Goal: Information Seeking & Learning: Find specific fact

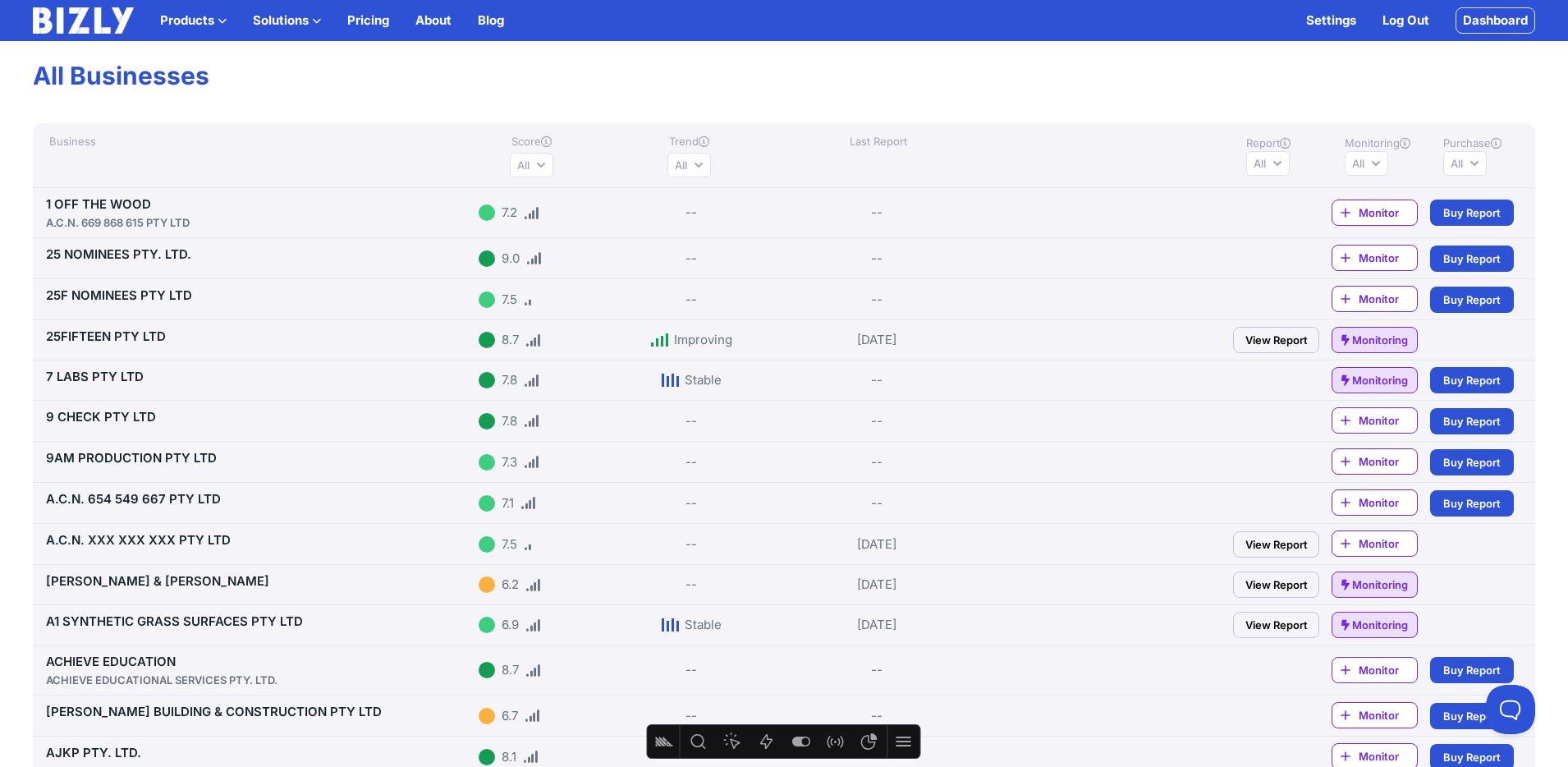
click at [299, 15] on button "Solutions" at bounding box center [287, 20] width 69 height 19
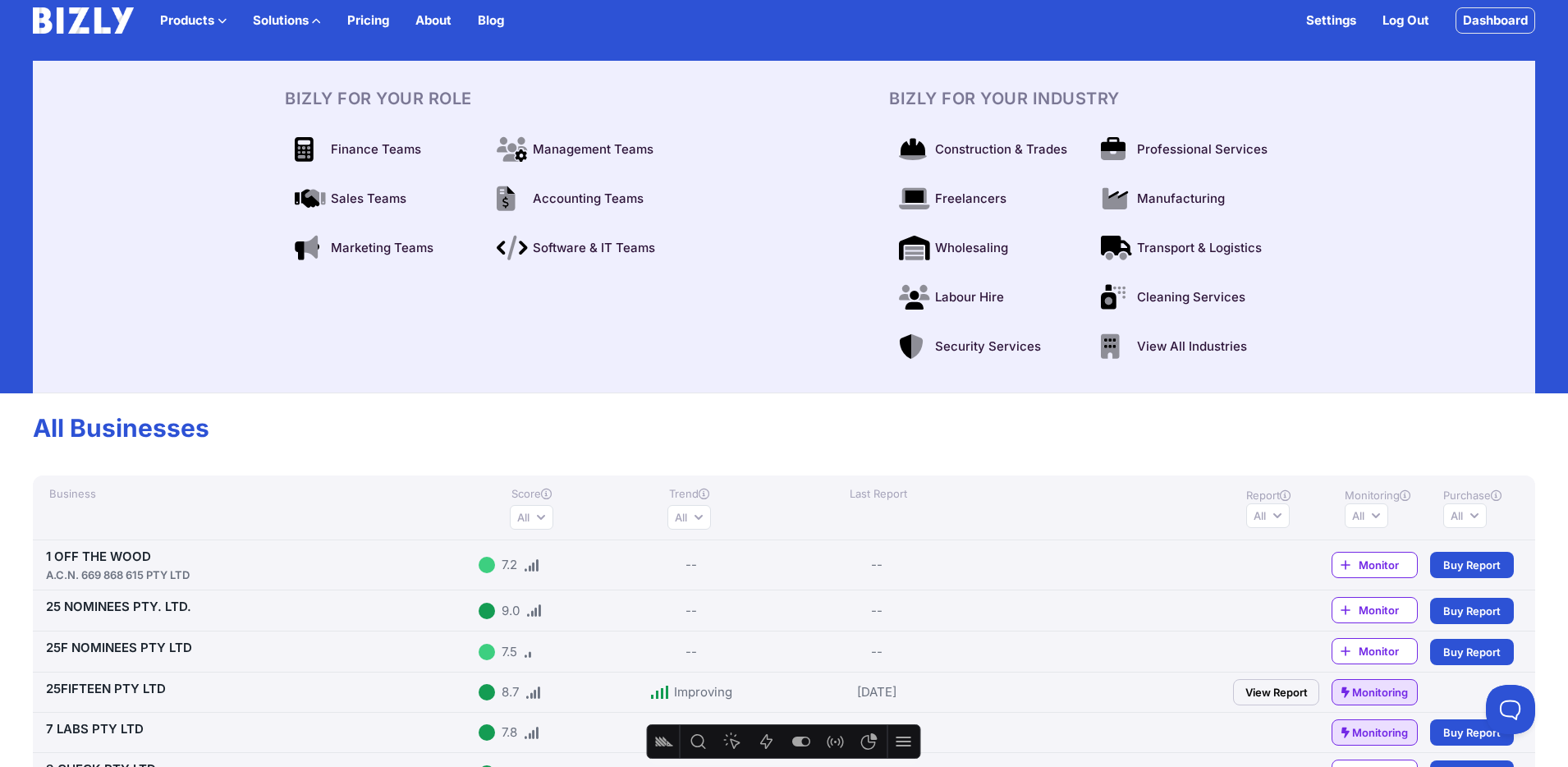
click at [71, 21] on img at bounding box center [83, 20] width 101 height 26
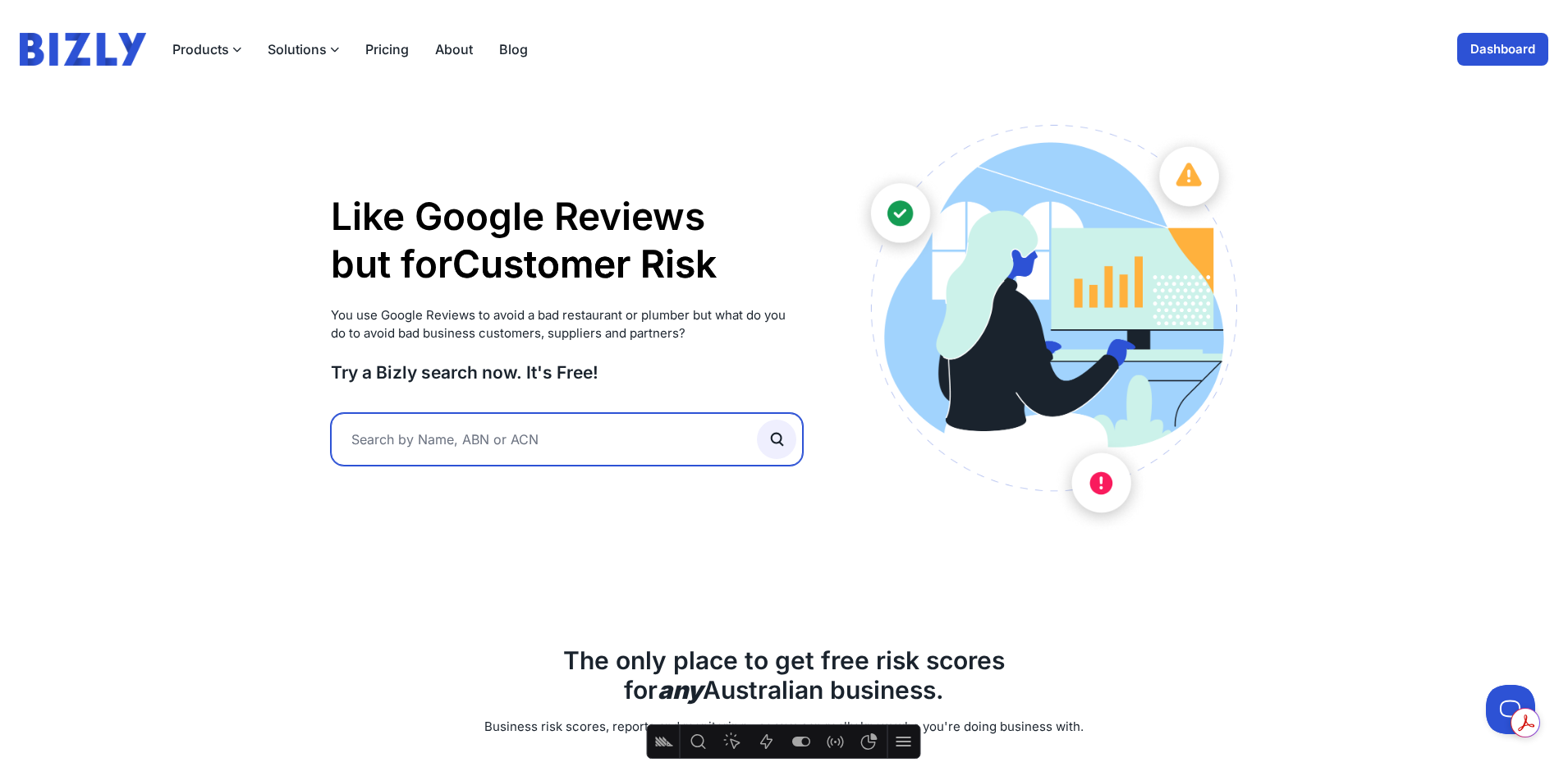
click at [446, 441] on input "text" at bounding box center [567, 440] width 472 height 52
type input "hunny"
click at [757, 419] on button "submit" at bounding box center [776, 439] width 40 height 40
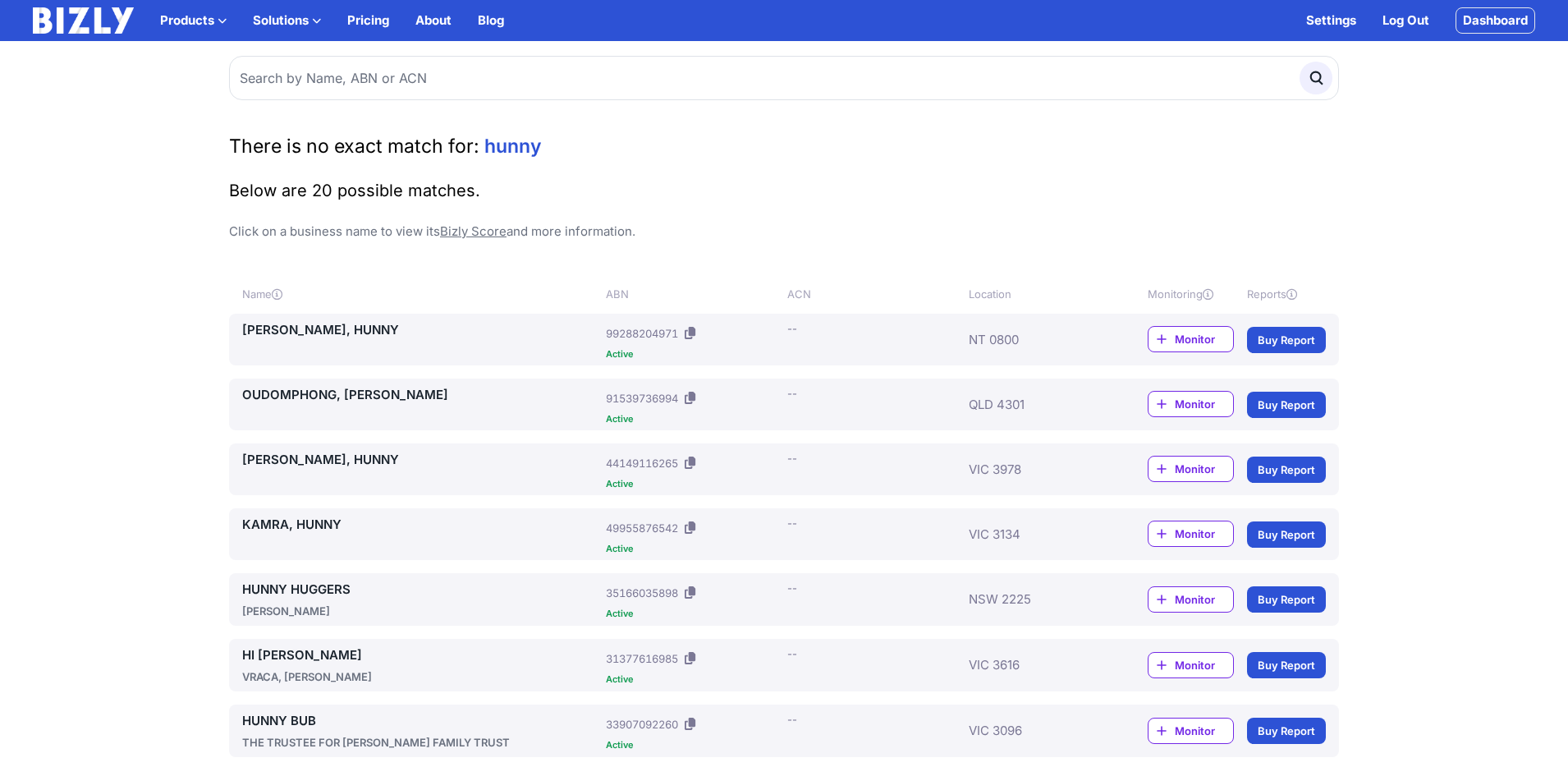
click at [311, 328] on link "[PERSON_NAME], HUNNY" at bounding box center [421, 330] width 357 height 19
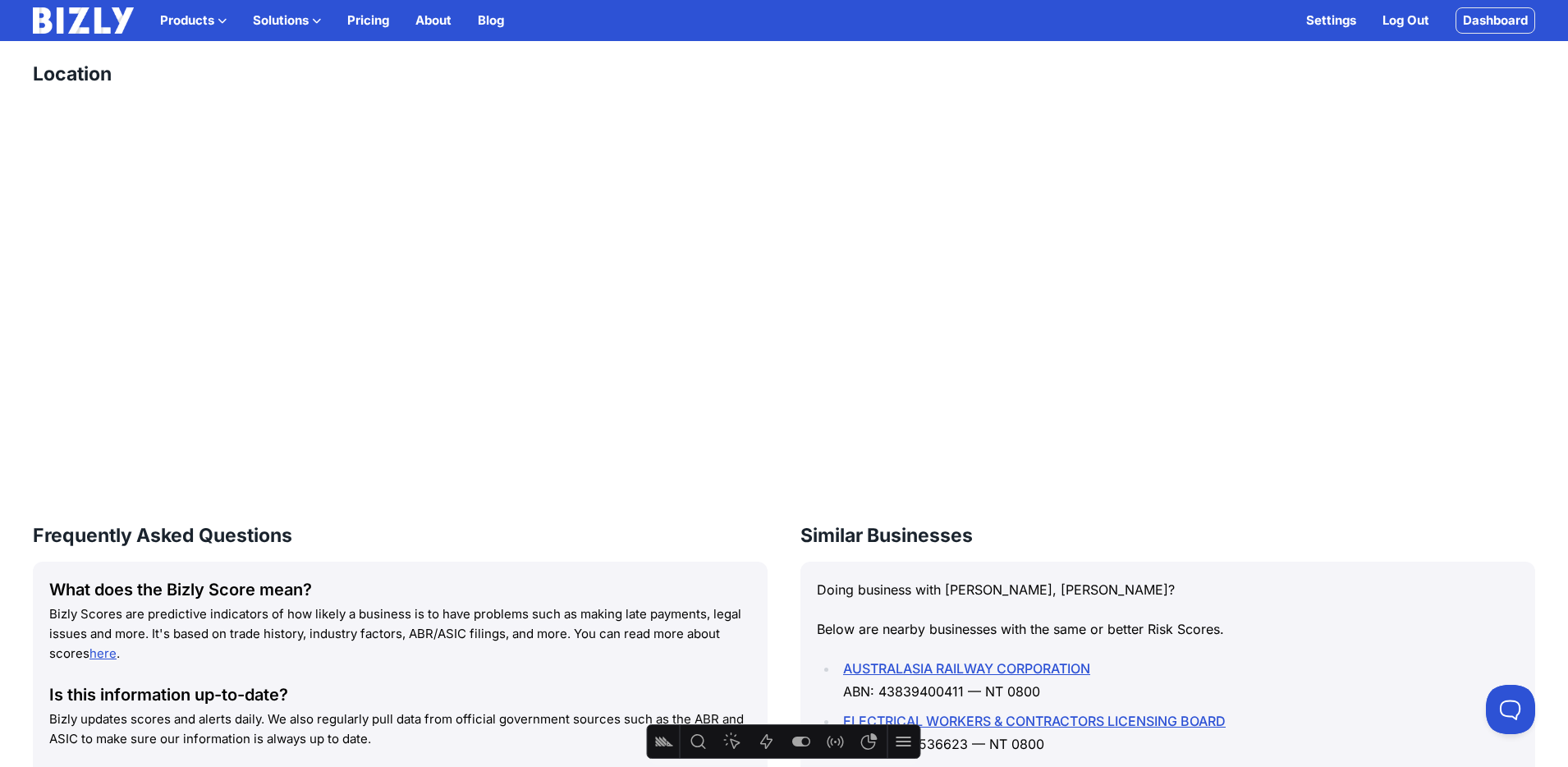
scroll to position [1764, 0]
click at [798, 742] on icon "Feature flags" at bounding box center [800, 742] width 18 height 10
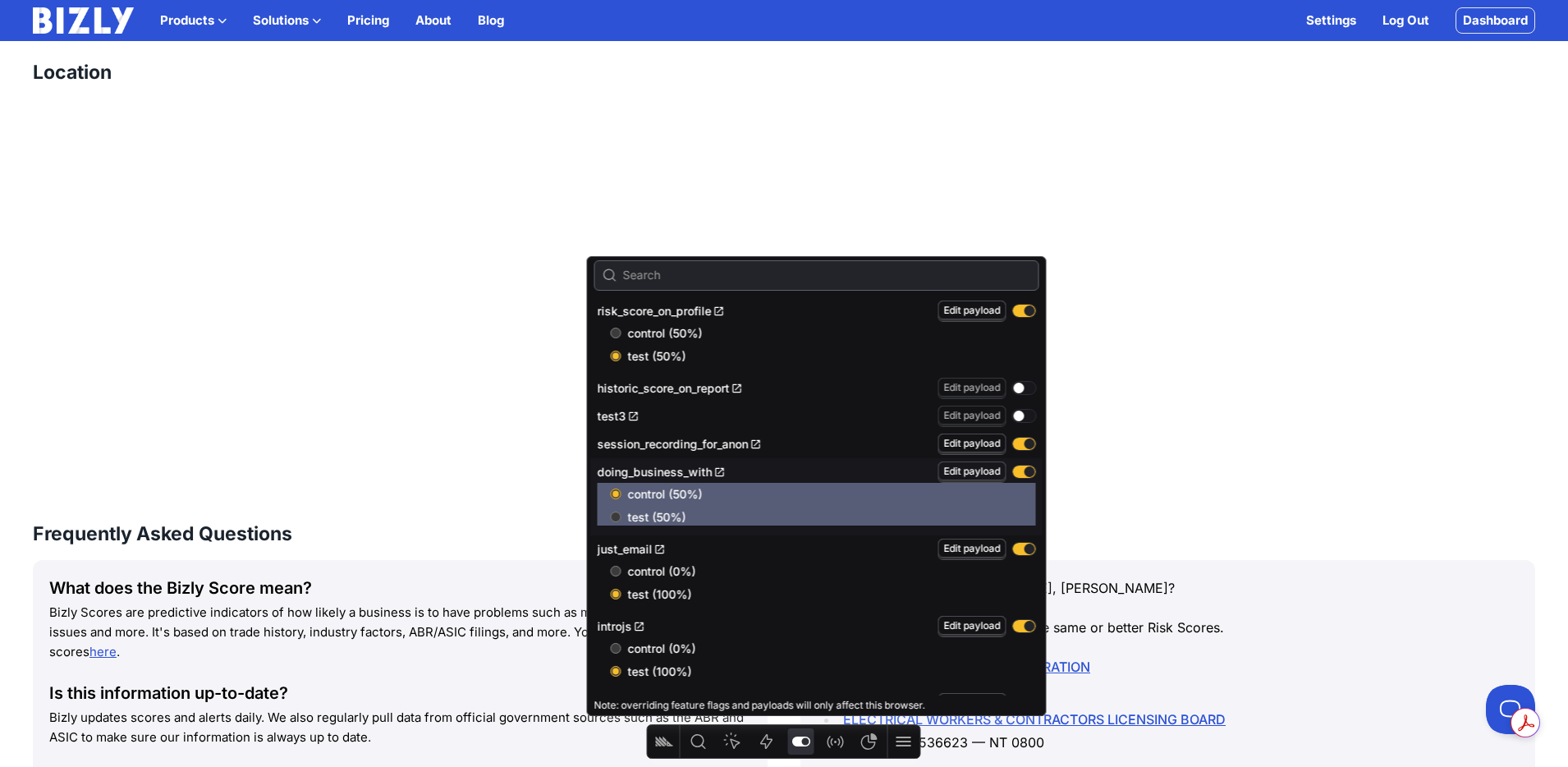
click at [1013, 387] on button "button" at bounding box center [1024, 387] width 23 height 13
radio input "true"
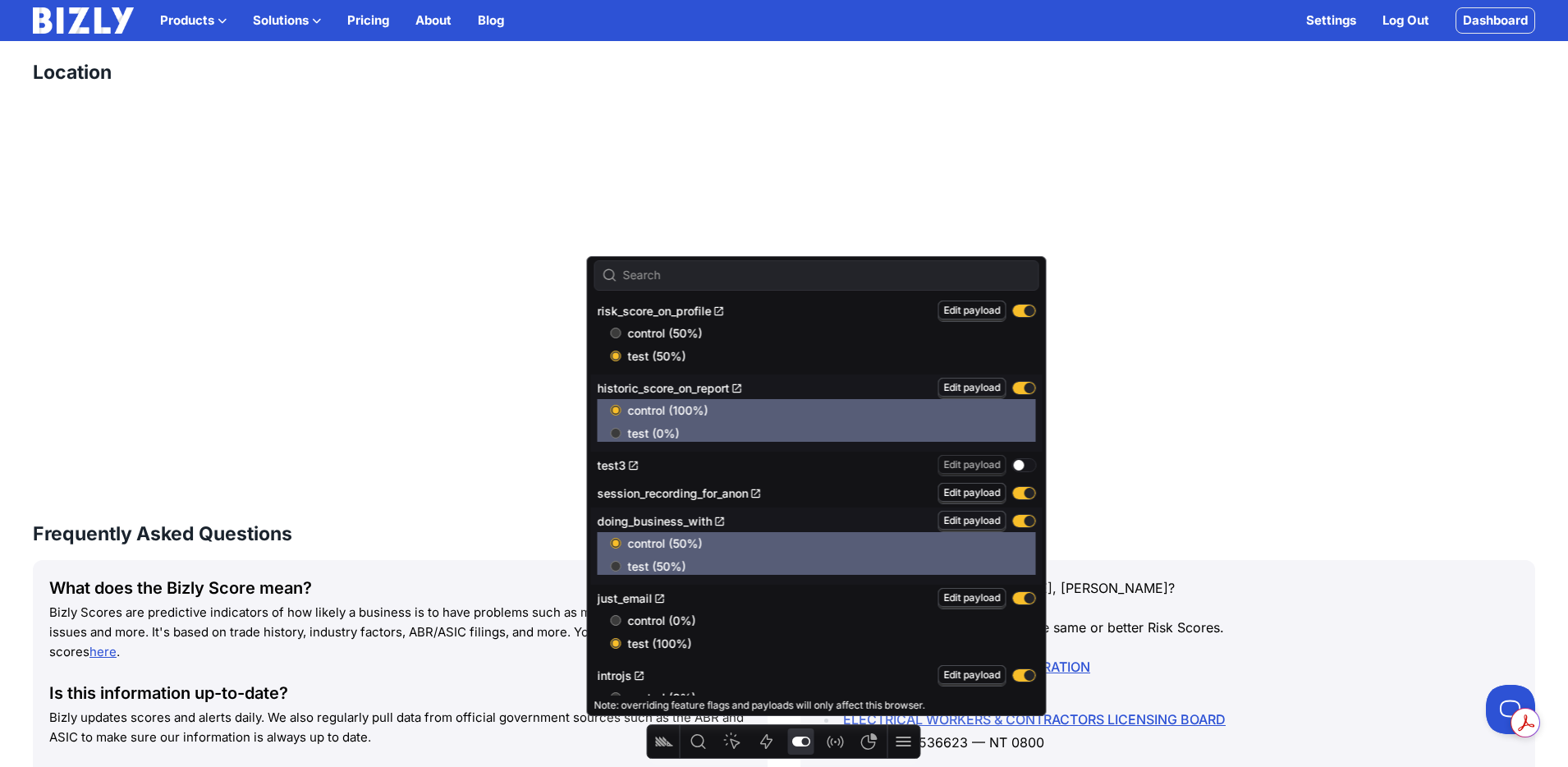
click at [616, 435] on input "test (0%)" at bounding box center [616, 433] width 11 height 11
radio input "true"
radio input "false"
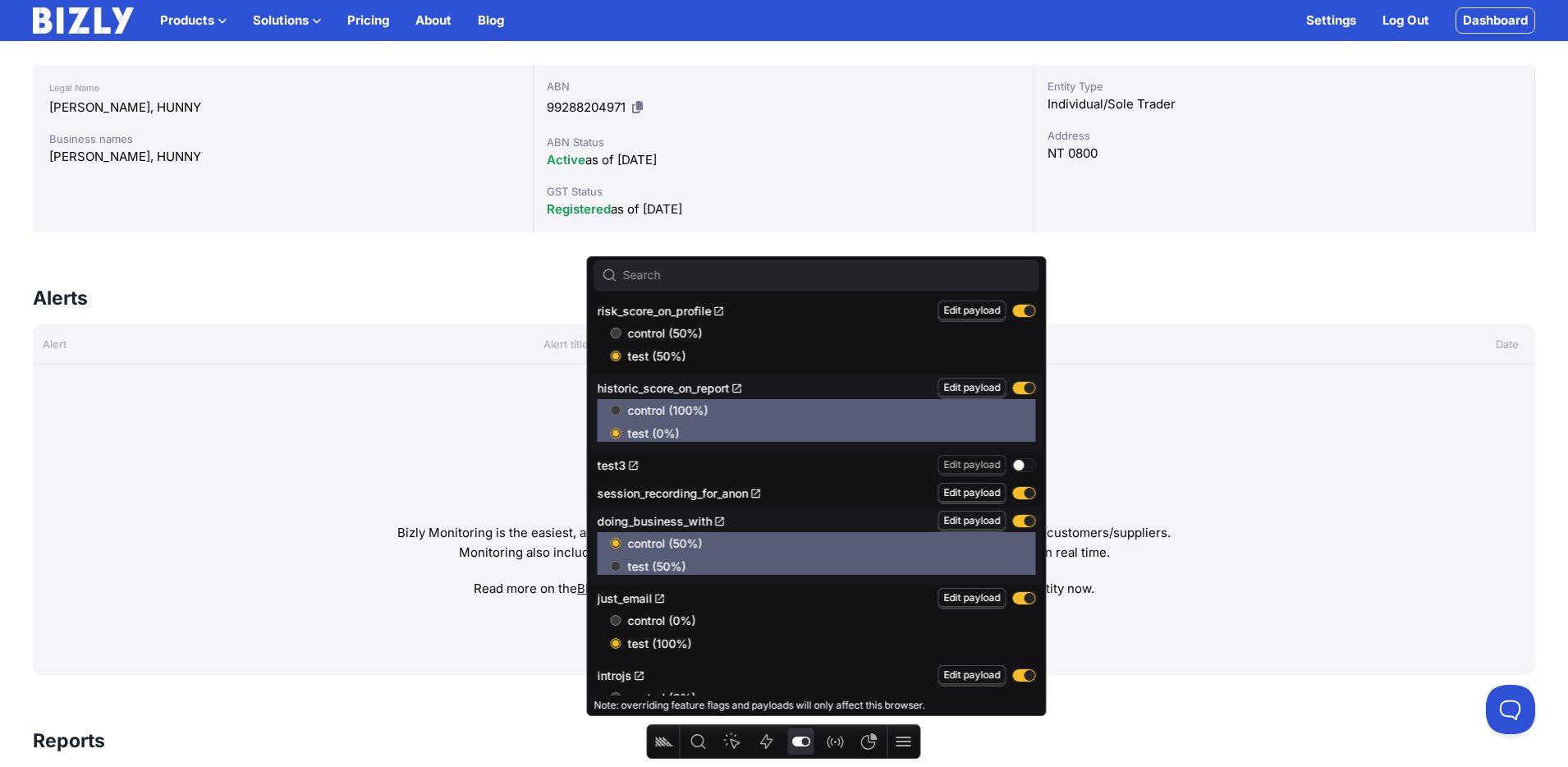
scroll to position [295, 0]
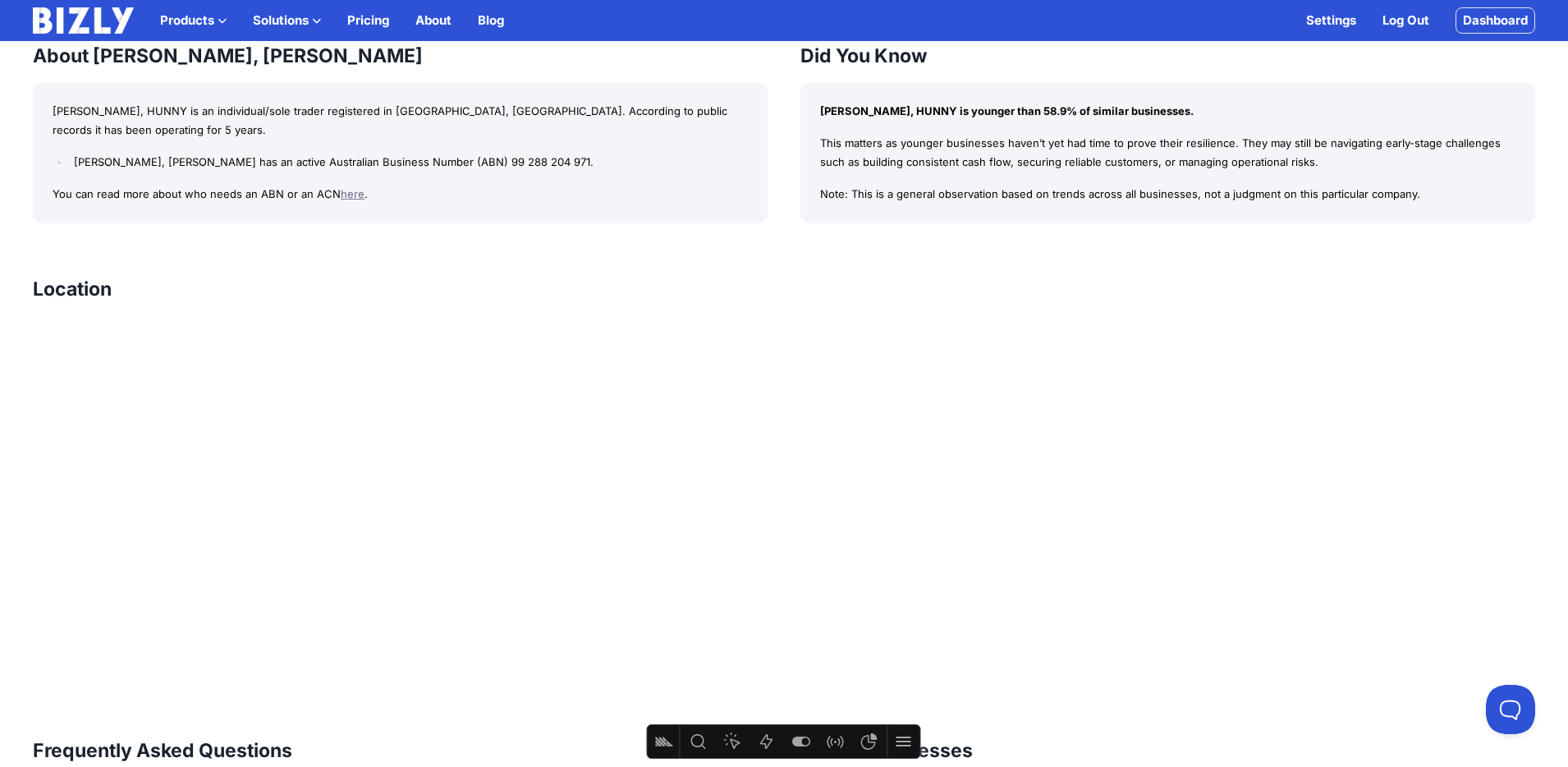
scroll to position [1549, 0]
click at [808, 732] on icon "Feature flags" at bounding box center [800, 742] width 19 height 19
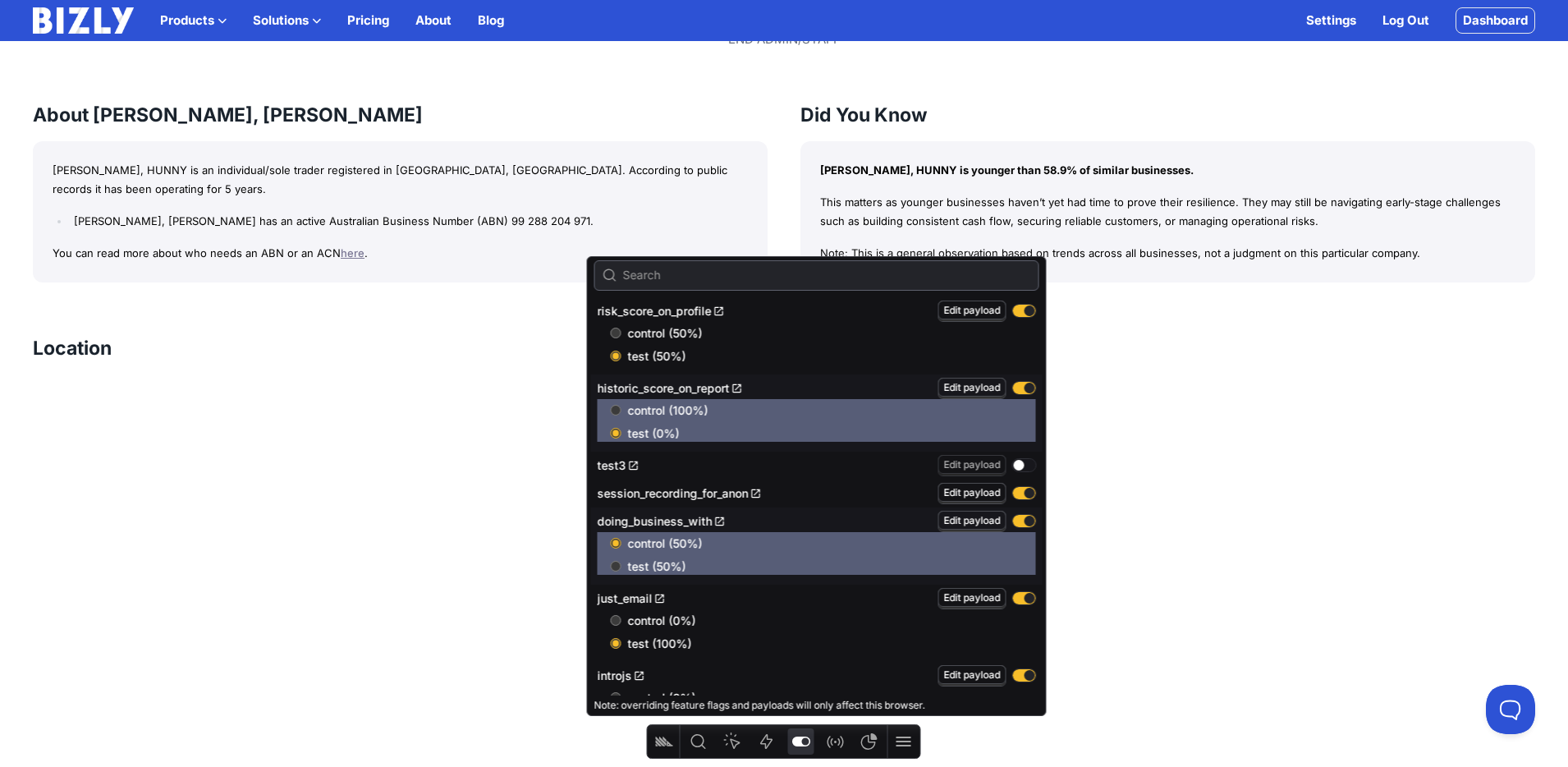
scroll to position [1488, 0]
click at [512, 337] on div "Location" at bounding box center [784, 355] width 1502 height 40
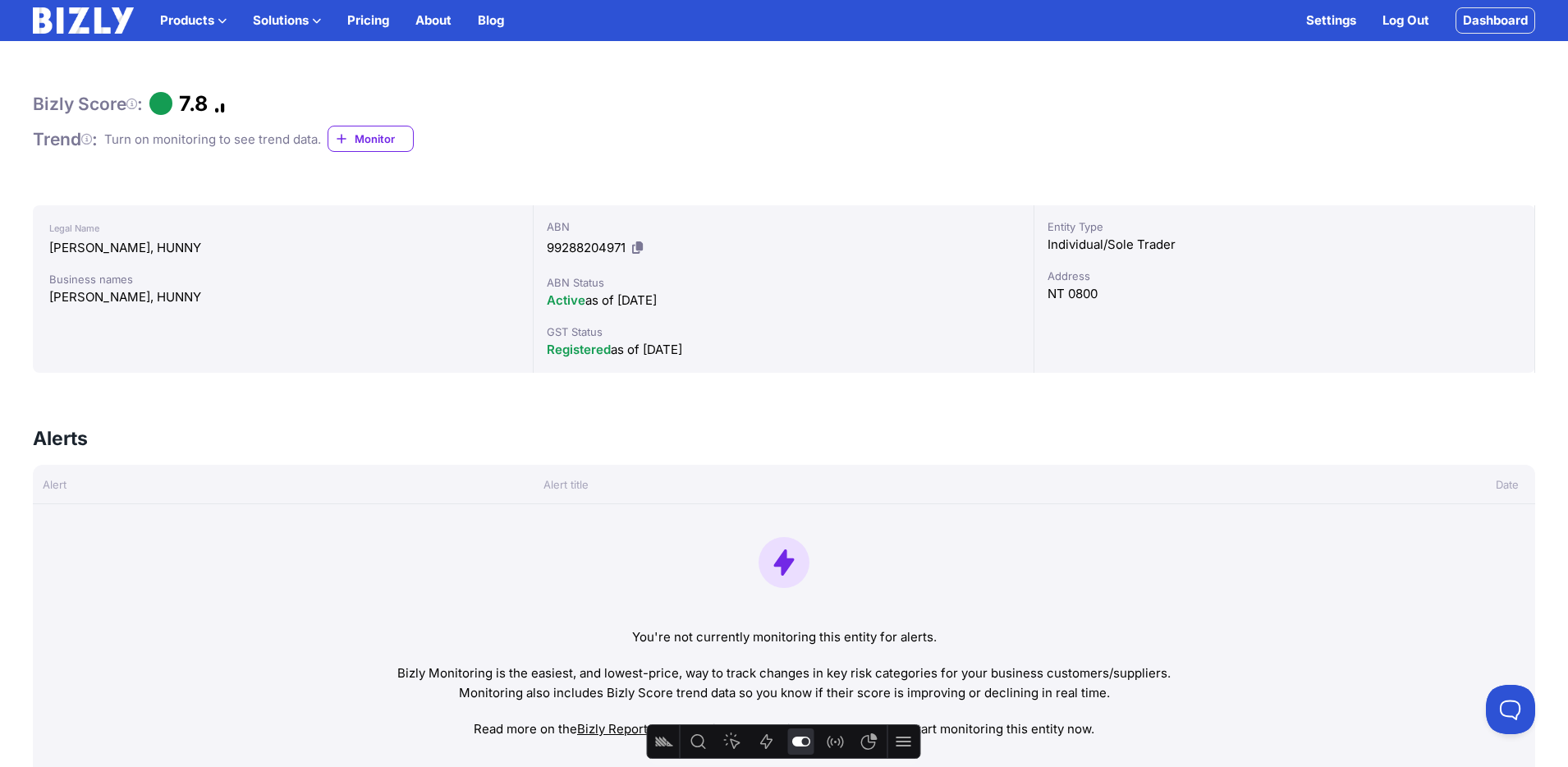
scroll to position [156, 0]
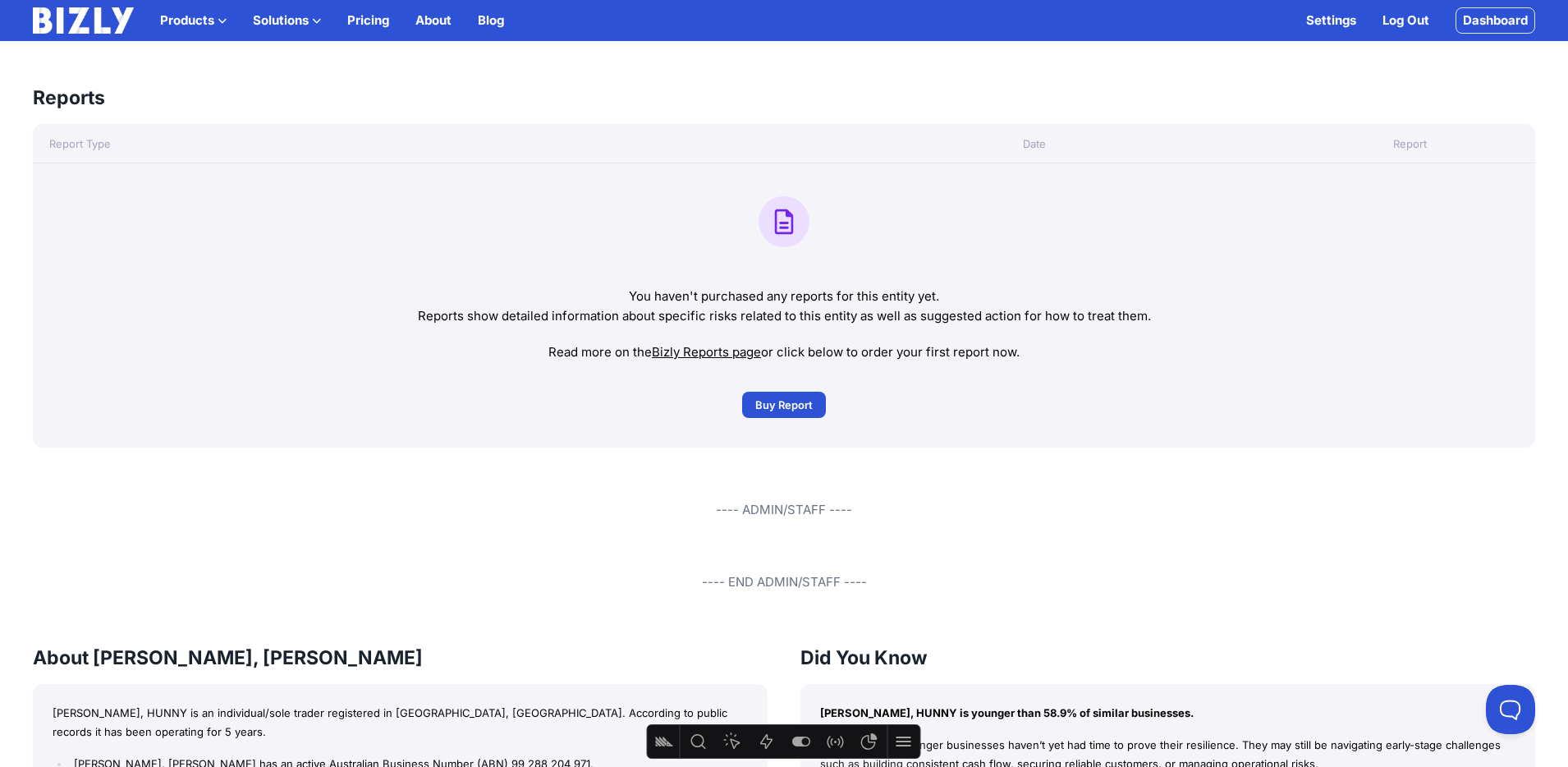
scroll to position [357, 0]
